Goal: Task Accomplishment & Management: Manage account settings

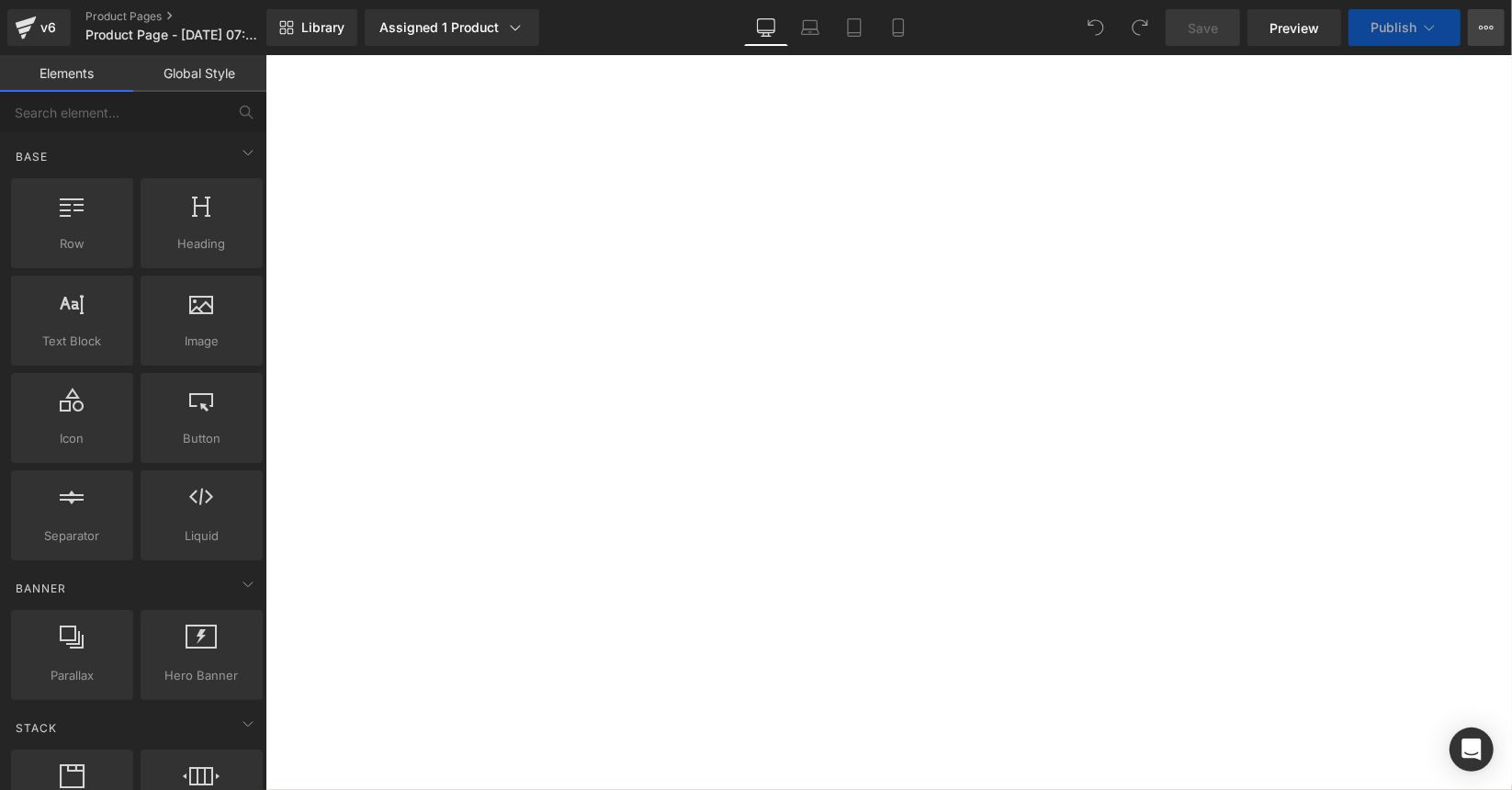
drag, startPoint x: 1485, startPoint y: 27, endPoint x: 1458, endPoint y: 79, distance: 58.6
click at [1485, 27] on icon at bounding box center [1485, 27] width 14 height 14
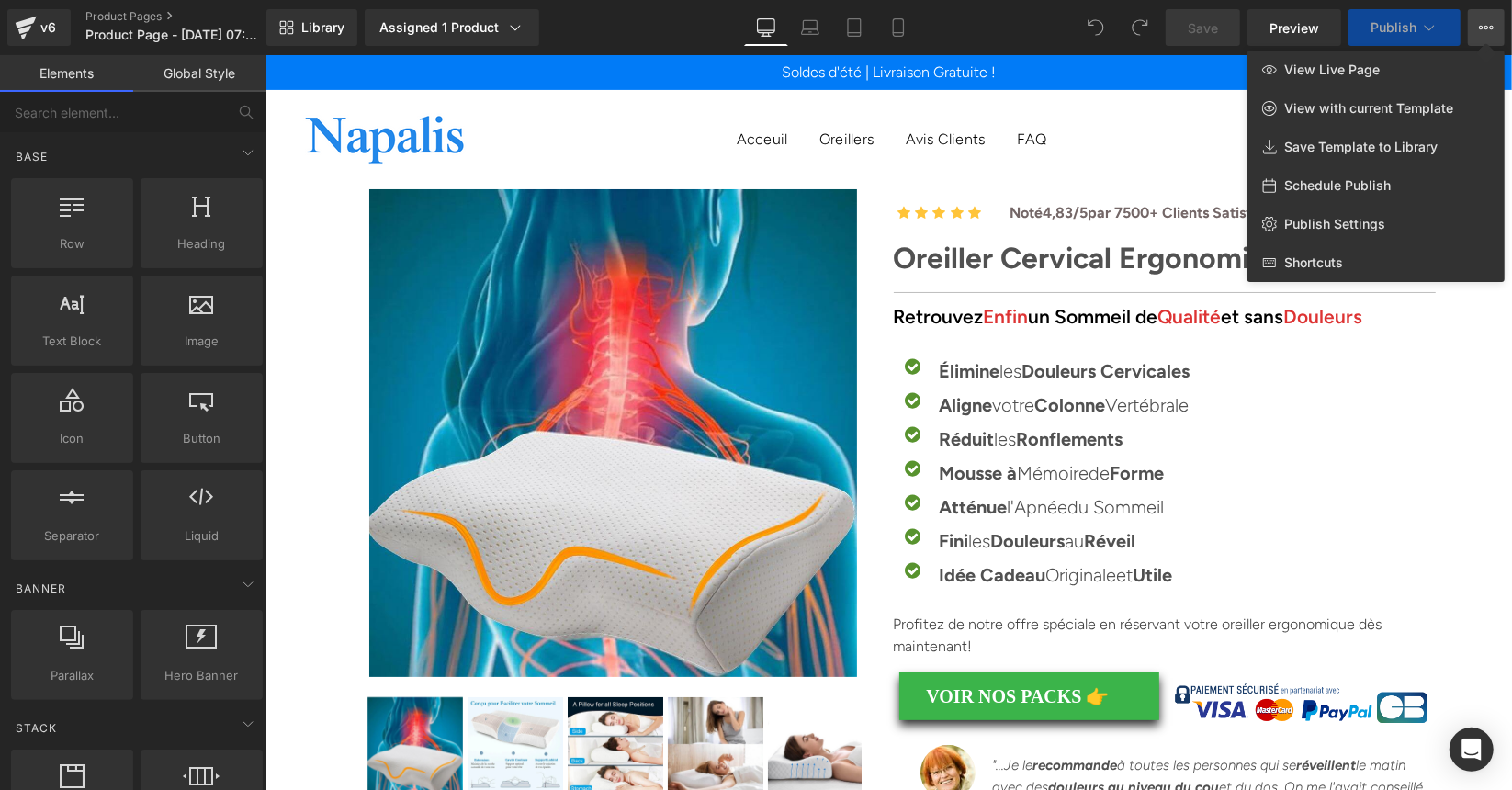
click at [1013, 19] on div "Library Assigned 1 Product Product Preview Oreiller Cervical Ergonomique Manage…" at bounding box center [889, 28] width 1245 height 36
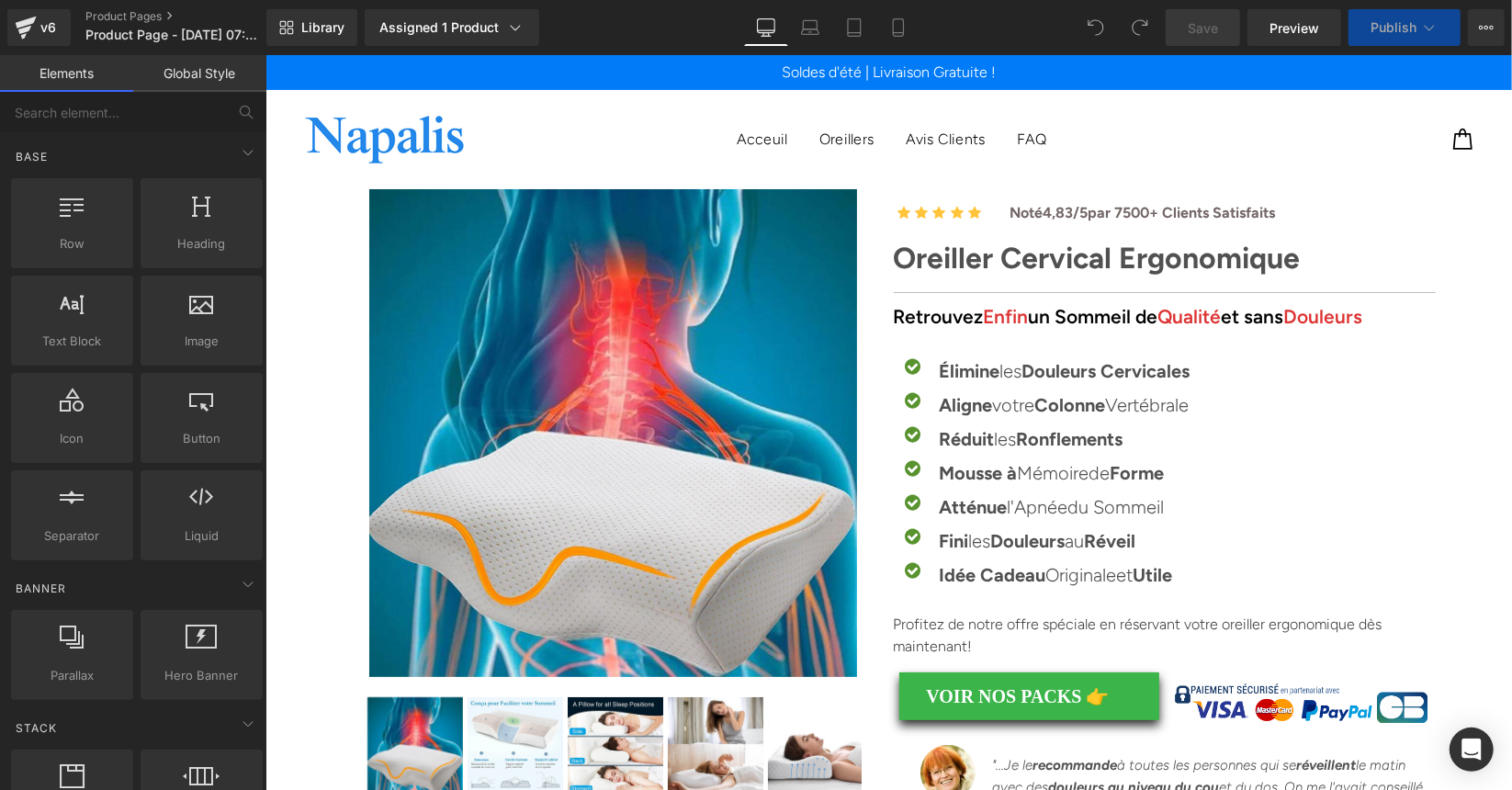
click at [1429, 24] on icon at bounding box center [1429, 27] width 18 height 18
click at [1428, 29] on icon at bounding box center [1430, 28] width 11 height 6
click at [1488, 32] on icon at bounding box center [1485, 27] width 14 height 14
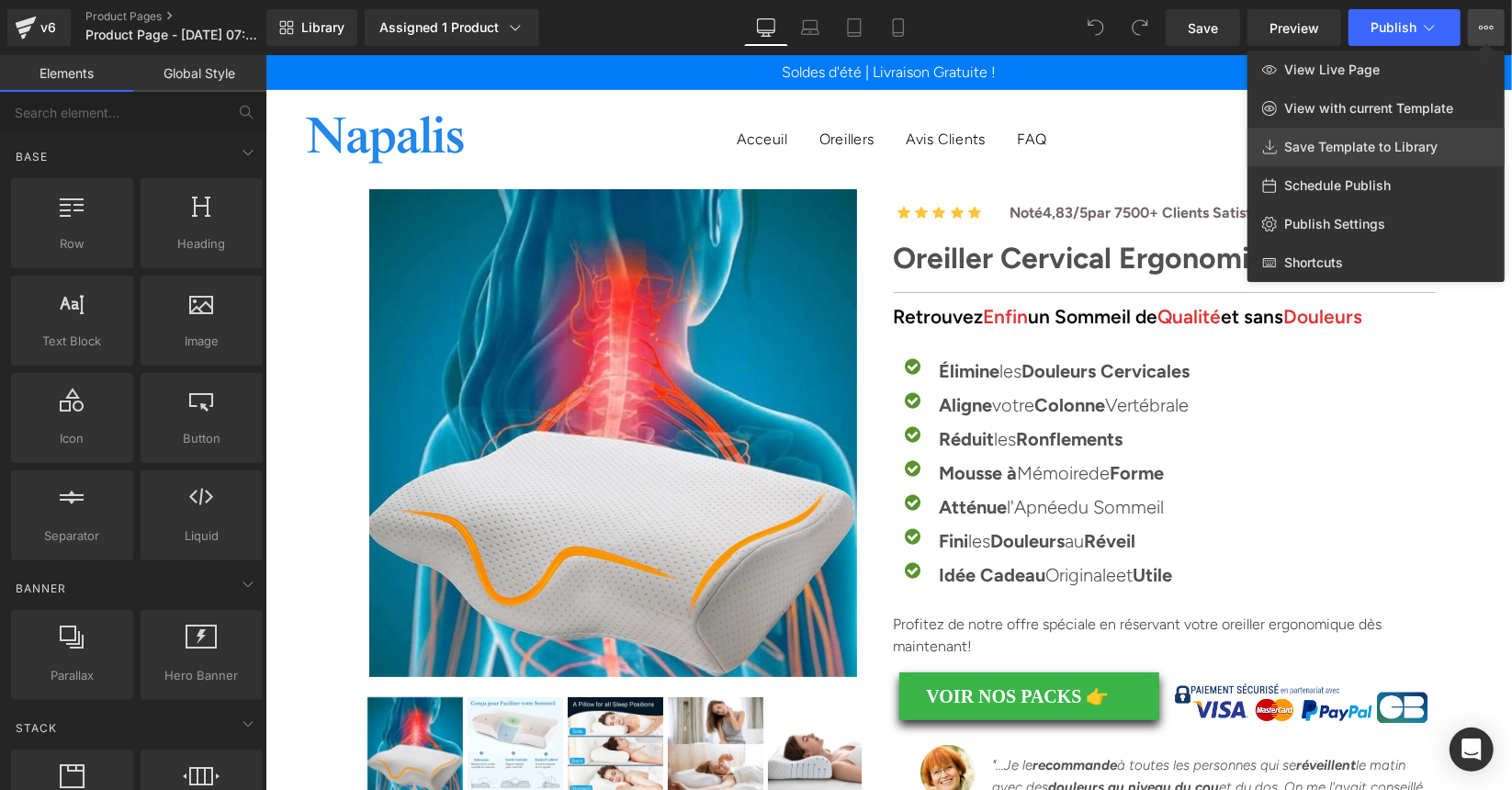
click at [1350, 142] on span "Save Template to Library" at bounding box center [1361, 147] width 153 height 16
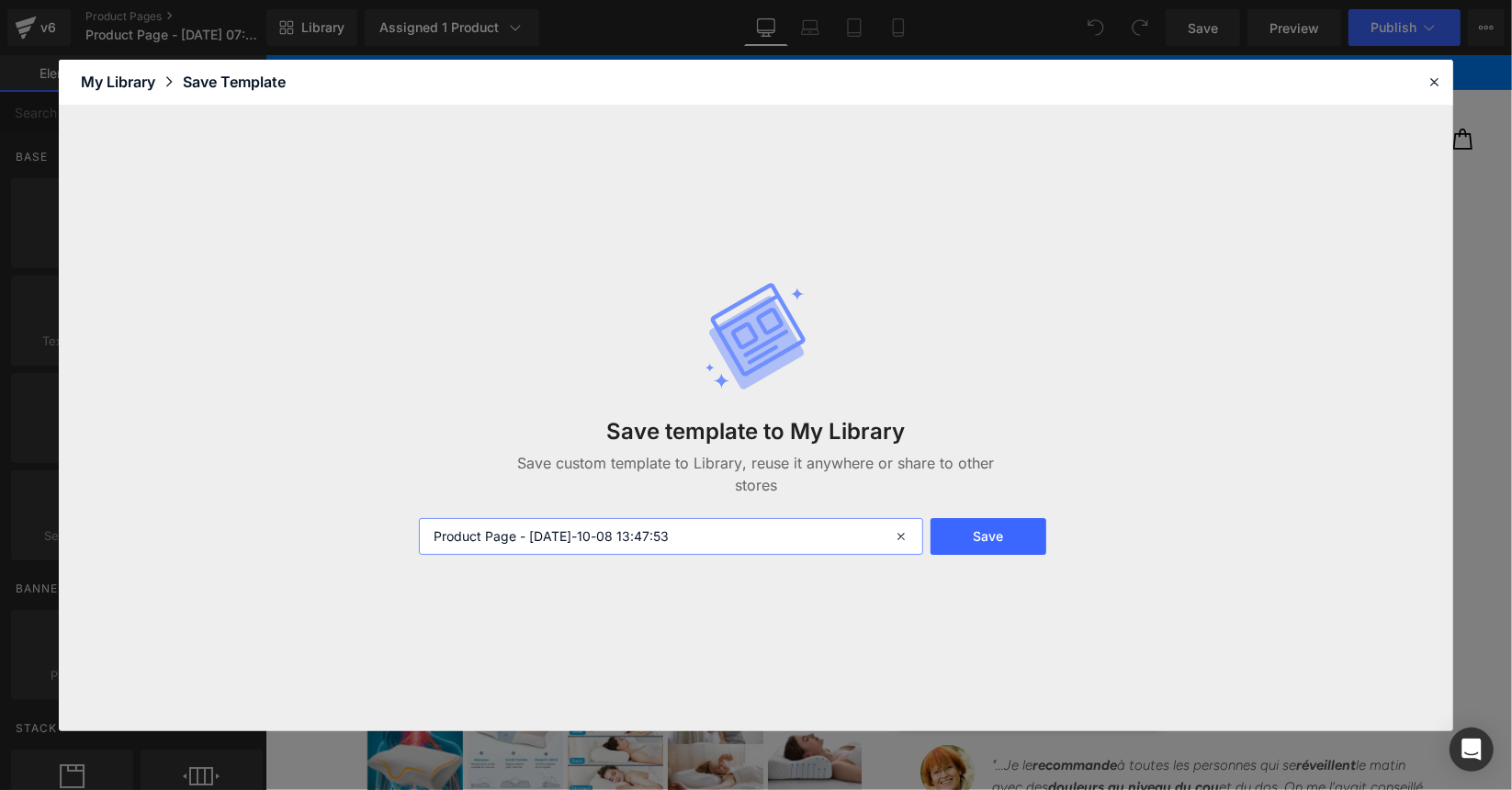
click at [691, 524] on input "Product Page - [DATE]-10-08 13:47:53" at bounding box center [671, 536] width 504 height 36
click at [704, 537] on input "Product Page - [DATE]-10-08 13:47:53" at bounding box center [671, 536] width 504 height 36
click at [703, 537] on input "Product Page - [DATE]-10-08 13:47:53" at bounding box center [671, 536] width 504 height 36
type input "Napalis | Ortho | Gempages | V7 | 081025"
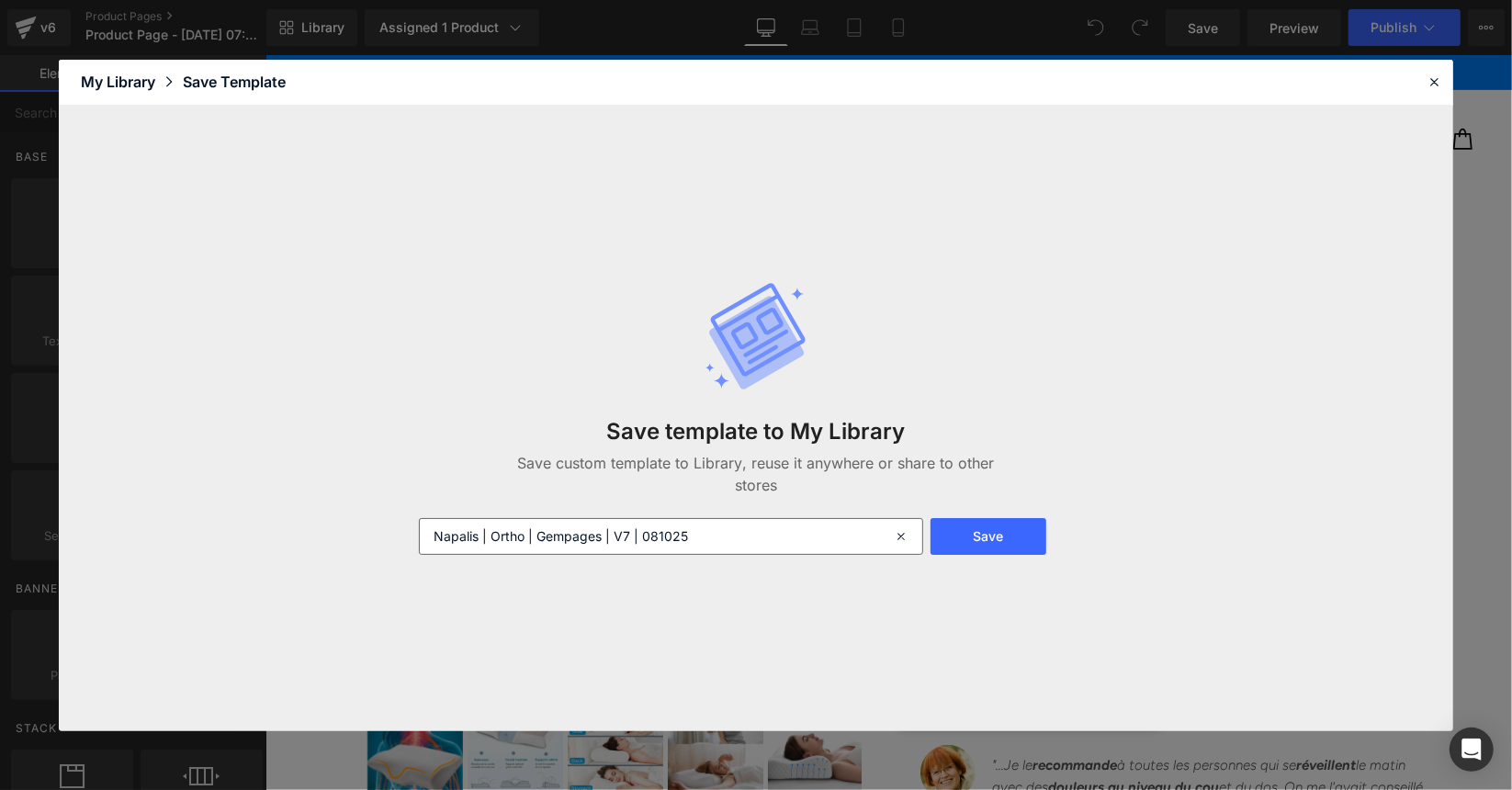
drag, startPoint x: 1005, startPoint y: 544, endPoint x: 585, endPoint y: 533, distance: 420.1
click at [1005, 544] on button "Save" at bounding box center [989, 536] width 117 height 36
click at [577, 535] on input "Napalis | Ortho | Gempages | V7 | 081025" at bounding box center [671, 536] width 504 height 36
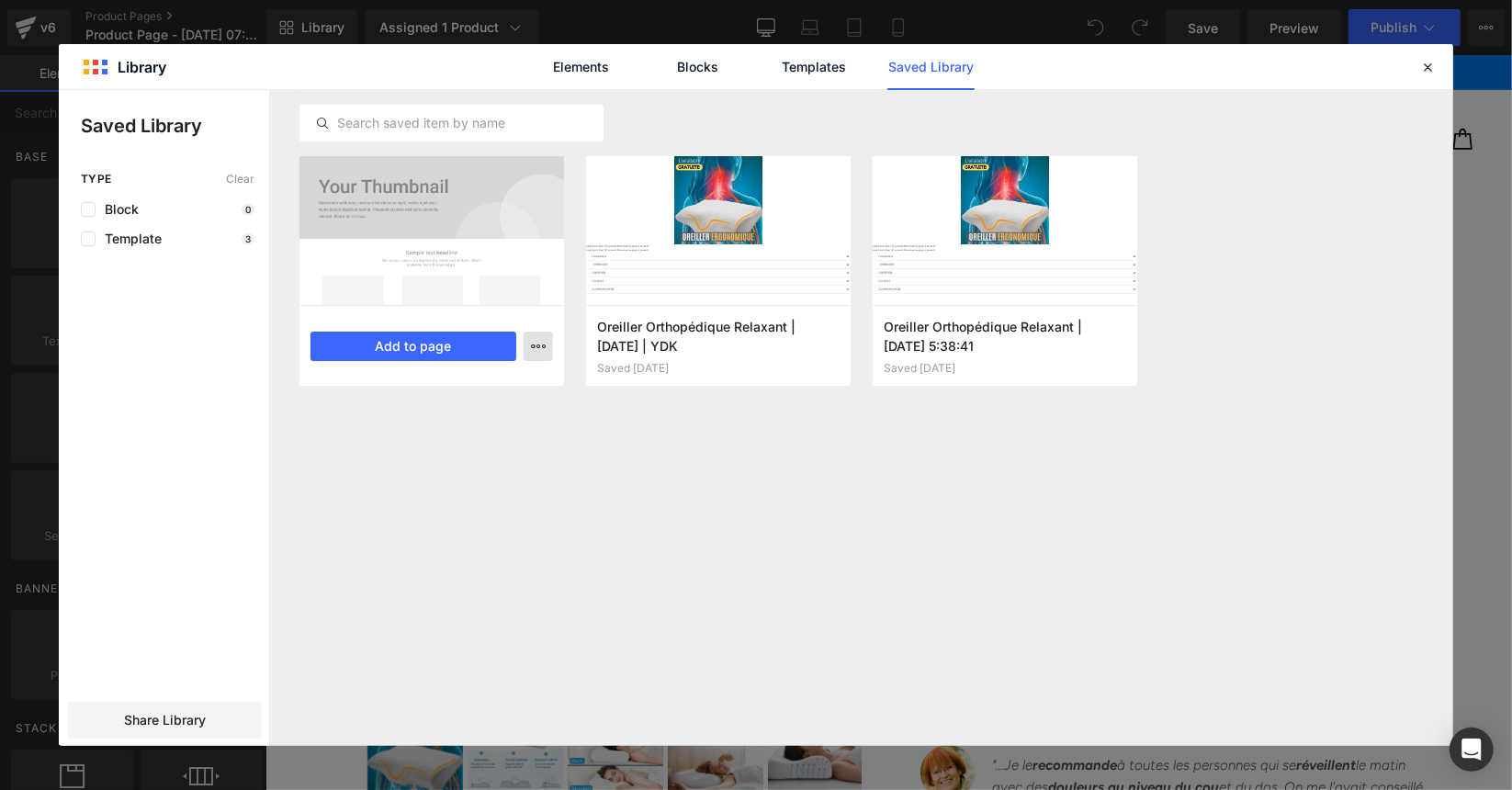
click at [533, 348] on icon "button" at bounding box center [538, 345] width 14 height 14
click at [901, 564] on div at bounding box center [756, 418] width 1394 height 656
click at [539, 345] on icon "button" at bounding box center [538, 345] width 14 height 14
click at [174, 599] on div at bounding box center [756, 418] width 1394 height 656
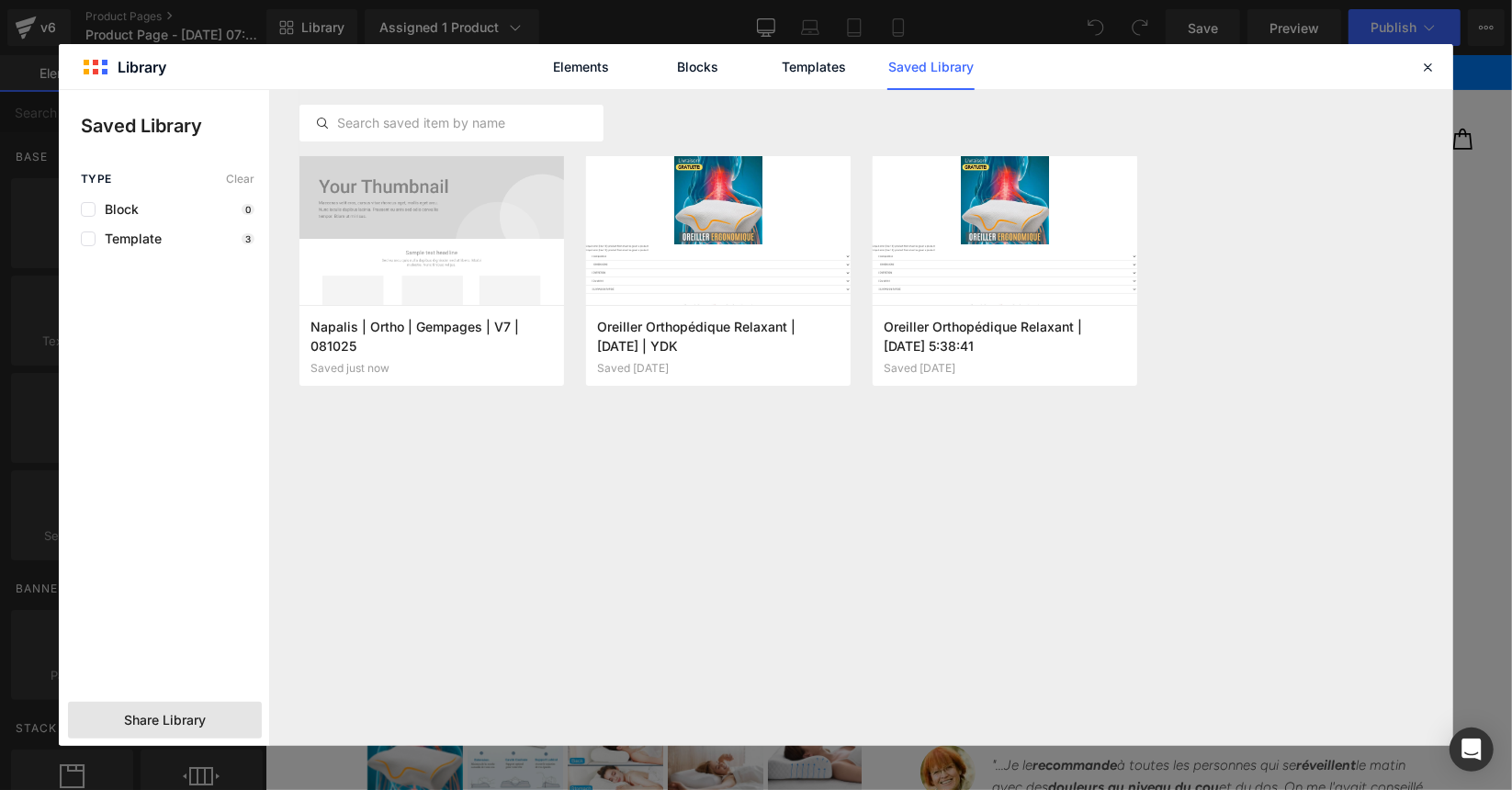
click at [221, 708] on div "Share Library" at bounding box center [165, 720] width 194 height 36
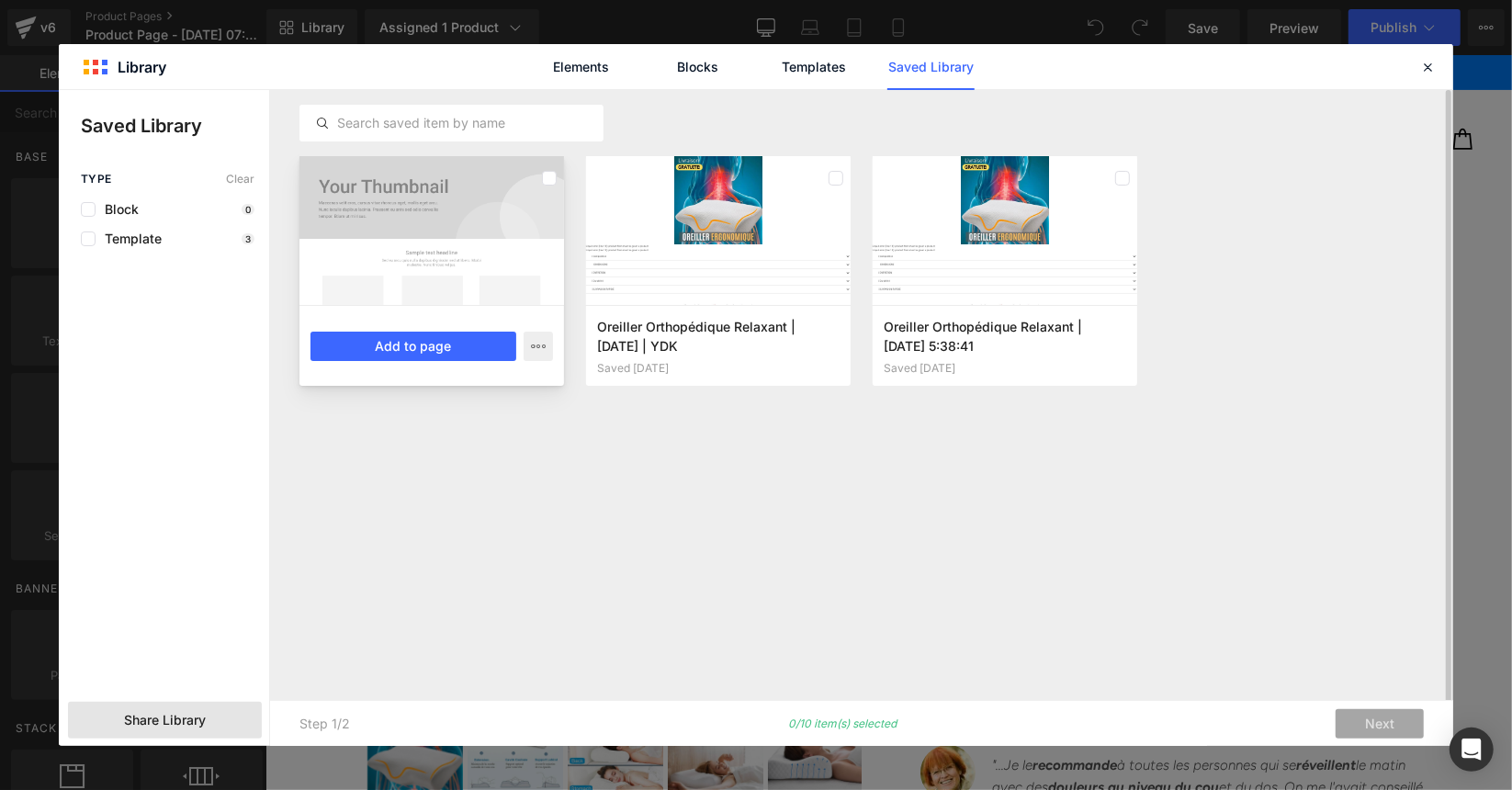
click at [487, 249] on div at bounding box center [431, 230] width 265 height 149
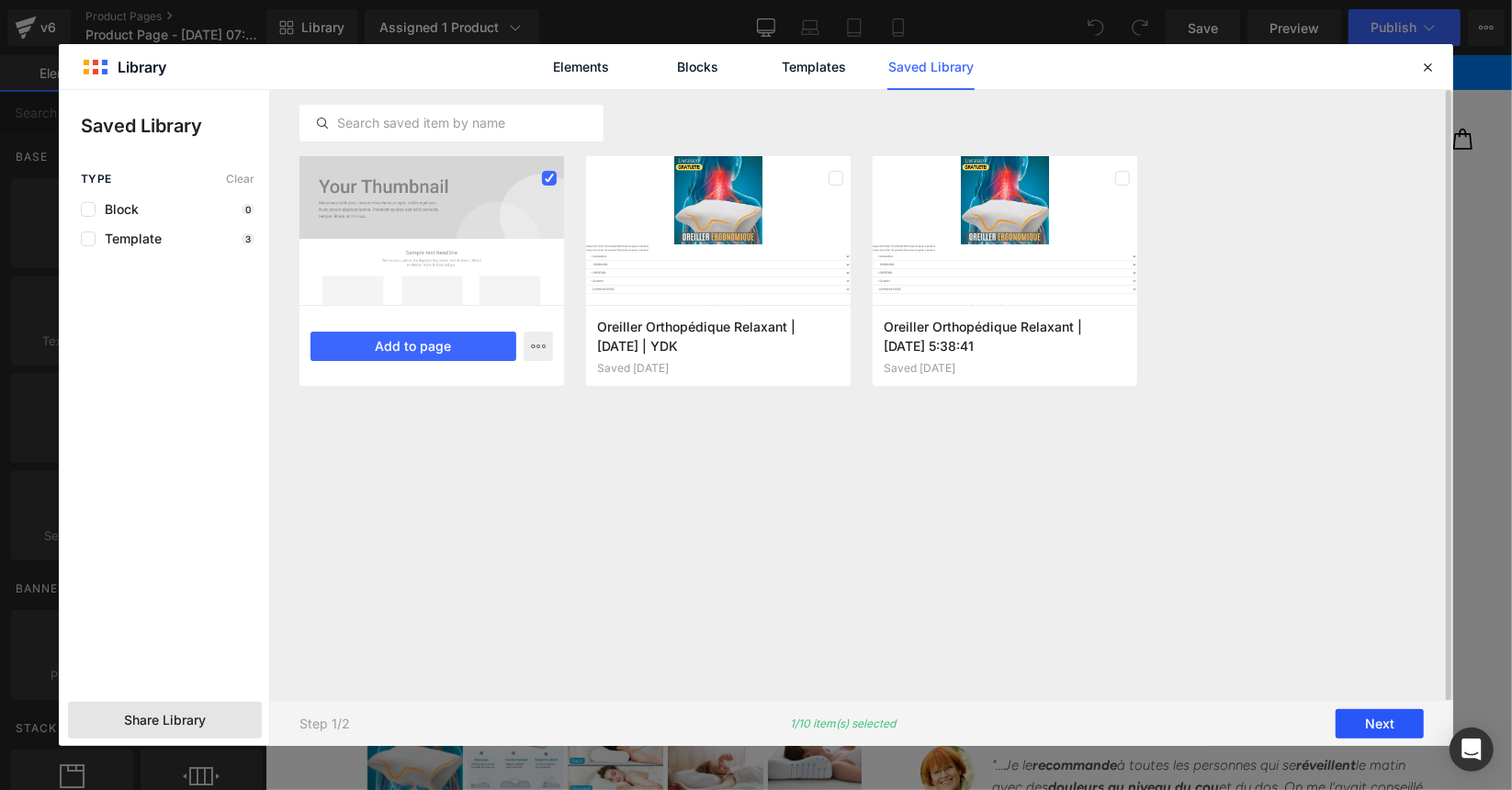
click at [1372, 717] on button "Next" at bounding box center [1380, 723] width 88 height 30
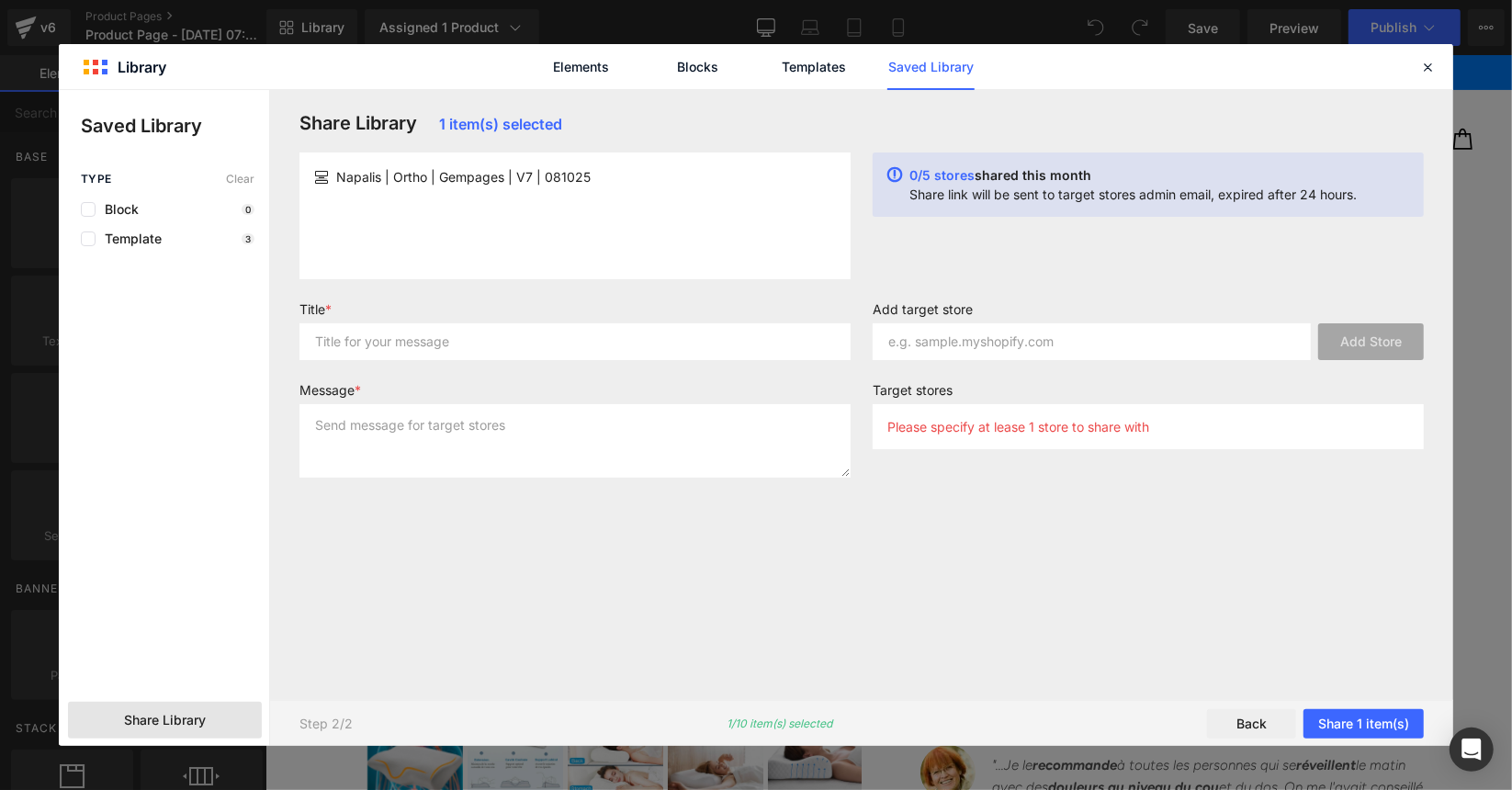
click at [1412, 78] on div "Elements Blocks Templates Saved Library" at bounding box center [756, 66] width 1394 height 45
click at [1437, 59] on div at bounding box center [1427, 66] width 22 height 22
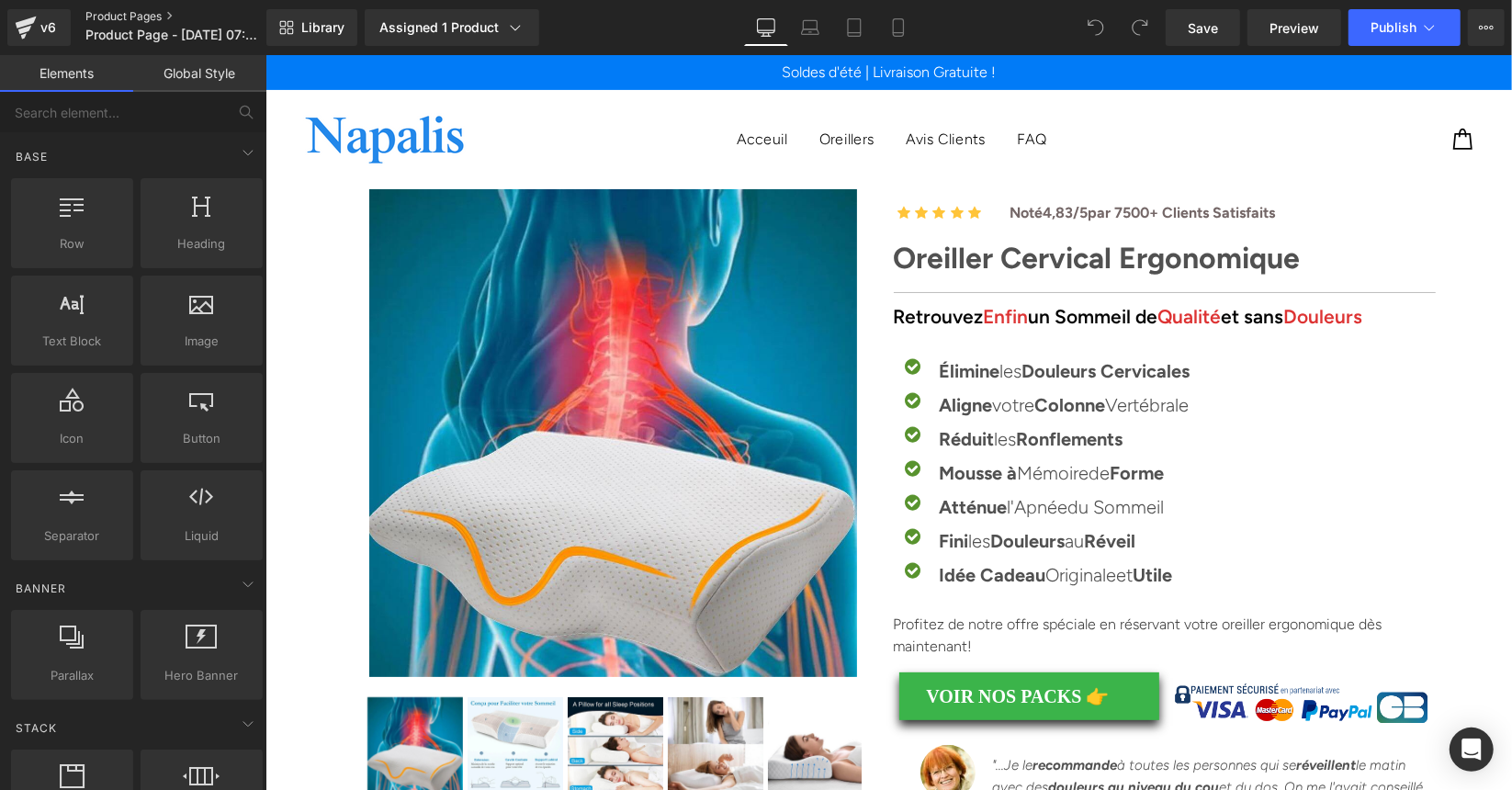
click at [123, 16] on link "Product Pages" at bounding box center [191, 16] width 211 height 14
